Goal: Task Accomplishment & Management: Use online tool/utility

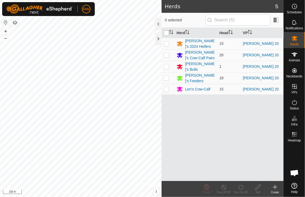
click at [167, 33] on input "checkbox" at bounding box center [166, 32] width 5 height 5
checkbox input "true"
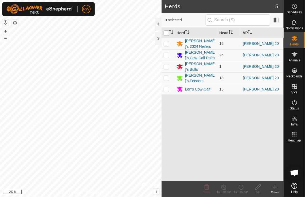
checkbox input "true"
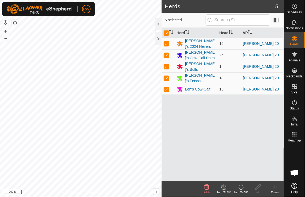
click at [240, 187] on icon at bounding box center [241, 187] width 7 height 6
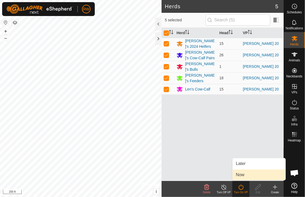
click at [246, 176] on link "Now" at bounding box center [259, 175] width 53 height 11
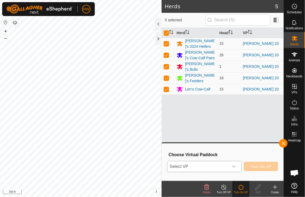
click at [236, 166] on icon "dropdown trigger" at bounding box center [234, 167] width 4 height 4
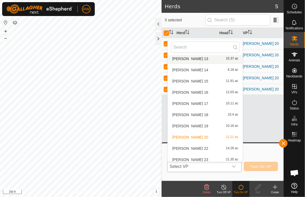
scroll to position [85, 0]
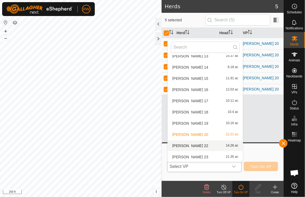
click at [210, 145] on li "[PERSON_NAME] 22 14.26 ac" at bounding box center [205, 146] width 75 height 11
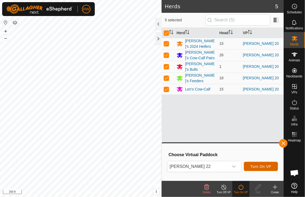
click at [263, 165] on span "Turn On VP" at bounding box center [261, 167] width 21 height 4
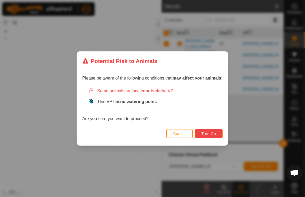
click at [204, 133] on span "Turn On" at bounding box center [209, 134] width 14 height 4
